Goal: Information Seeking & Learning: Check status

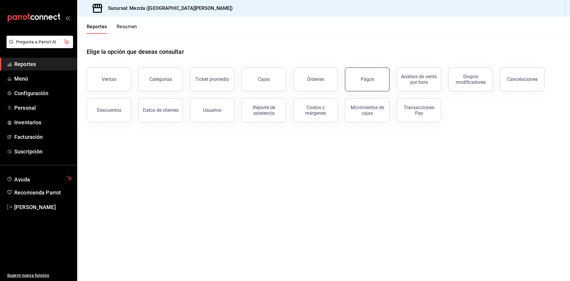
click at [377, 76] on button "Pagos" at bounding box center [367, 79] width 45 height 24
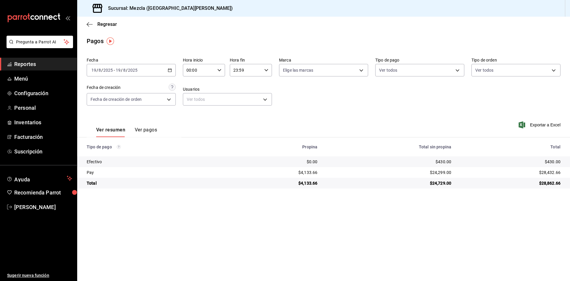
click at [152, 71] on div "2025-08-19 19 / 8 / 2025 - 2025-08-19 19 / 8 / 2025" at bounding box center [131, 70] width 89 height 12
click at [102, 154] on span "Rango de fechas" at bounding box center [115, 155] width 46 height 6
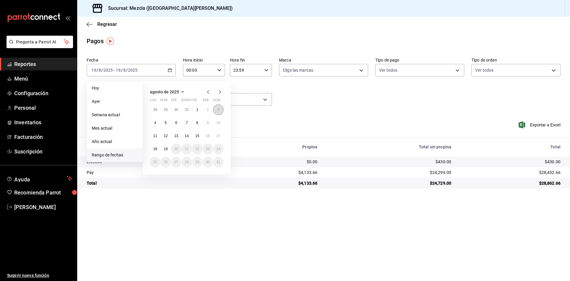
click at [217, 110] on button "3" at bounding box center [218, 109] width 10 height 11
click at [317, 103] on div "Fecha 2025-08-19 19 / 8 / 2025 - 2025-08-19 19 / 8 / 2025 Hoy Ayer Semana actua…" at bounding box center [324, 84] width 474 height 58
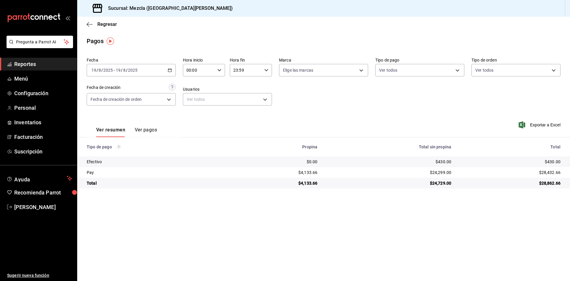
click at [175, 67] on div "2025-08-19 19 / 8 / 2025 - 2025-08-19 19 / 8 / 2025" at bounding box center [131, 70] width 89 height 12
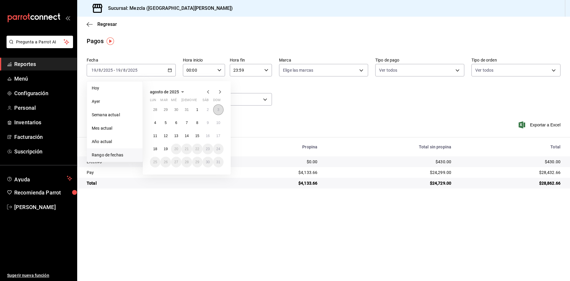
click at [217, 112] on button "3" at bounding box center [218, 109] width 10 height 11
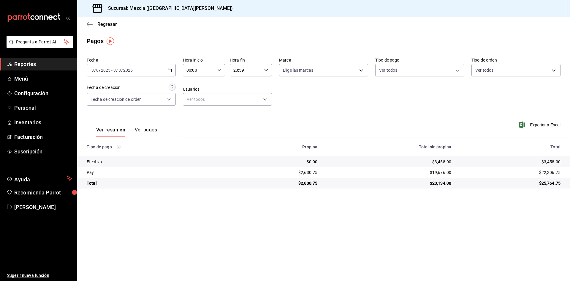
click at [347, 112] on div "Fecha 2025-08-03 3 / 8 / 2025 - 2025-08-03 3 / 8 / 2025 Hora inicio 00:00 Hora …" at bounding box center [324, 84] width 474 height 58
click at [149, 128] on button "Ver pagos" at bounding box center [146, 132] width 22 height 10
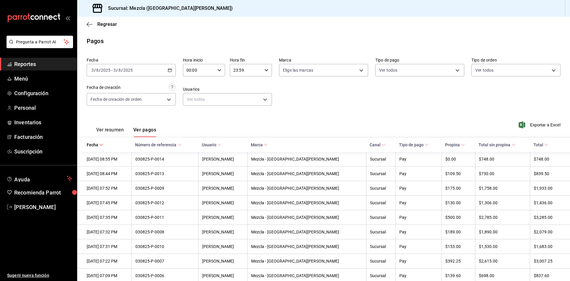
scroll to position [74, 0]
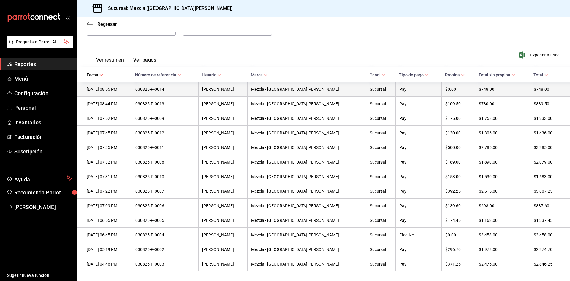
drag, startPoint x: 391, startPoint y: 37, endPoint x: 363, endPoint y: 80, distance: 51.9
click at [391, 37] on div "Fecha 2025-08-03 3 / 8 / 2025 - 2025-08-03 3 / 8 / 2025 Hora inicio 00:00 Hora …" at bounding box center [324, 14] width 474 height 58
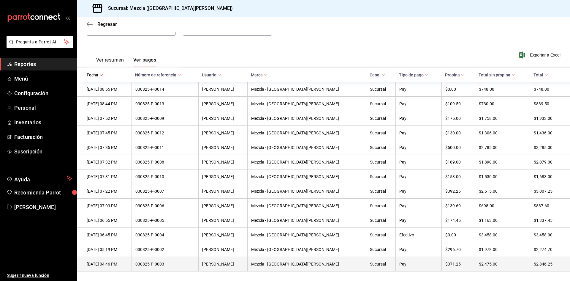
click at [488, 264] on div "$2,475.00" at bounding box center [503, 263] width 48 height 5
click at [336, 261] on div "Mezcla - Playa del Carmen" at bounding box center [306, 263] width 111 height 5
click at [104, 263] on div "03/08/2025 04:46 PM" at bounding box center [107, 263] width 41 height 5
click at [181, 264] on div "030825-P-0003" at bounding box center [164, 263] width 59 height 5
